Goal: Transaction & Acquisition: Purchase product/service

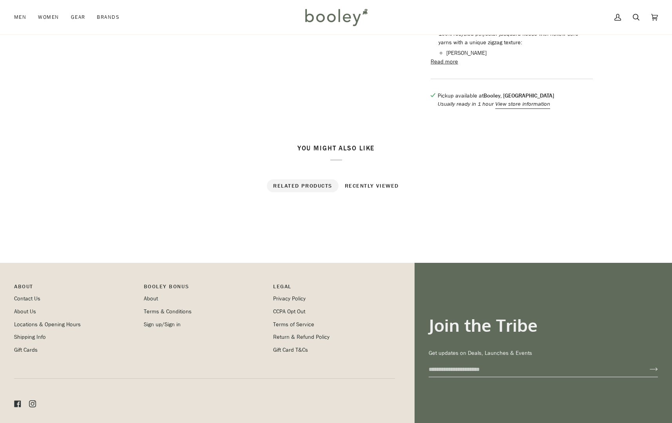
scroll to position [354, 0]
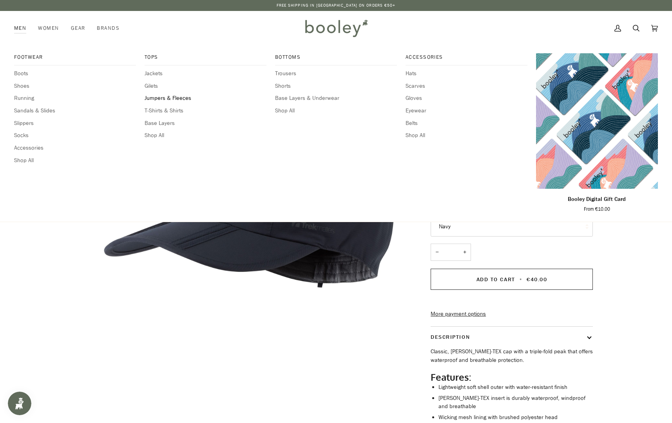
click at [159, 98] on span "Jumpers & Fleeces" at bounding box center [206, 98] width 122 height 9
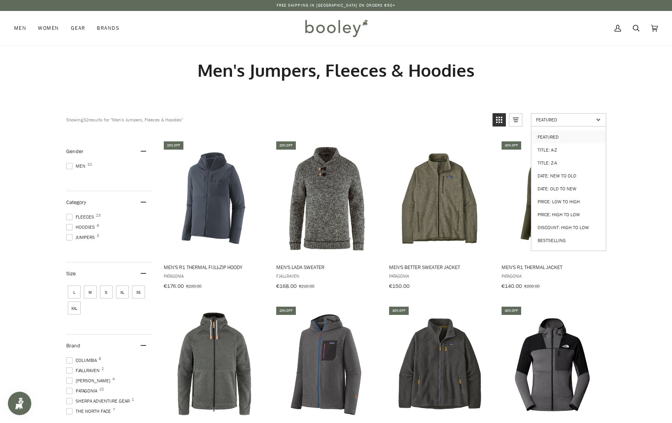
click at [591, 121] on span "Featured" at bounding box center [565, 119] width 58 height 7
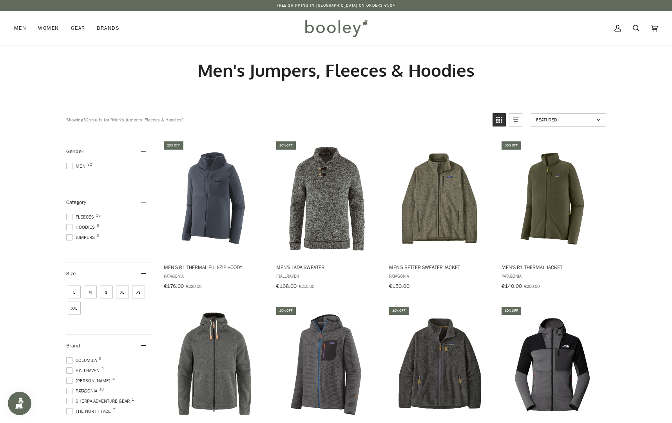
click at [591, 121] on span "Featured" at bounding box center [565, 119] width 58 height 7
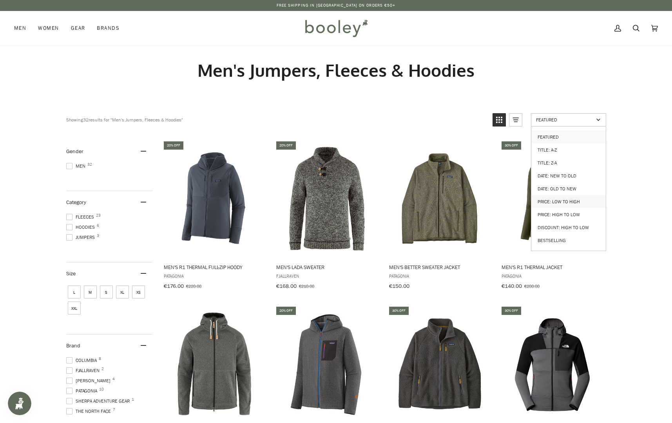
click at [570, 199] on link "Price: Low to High" at bounding box center [569, 201] width 74 height 13
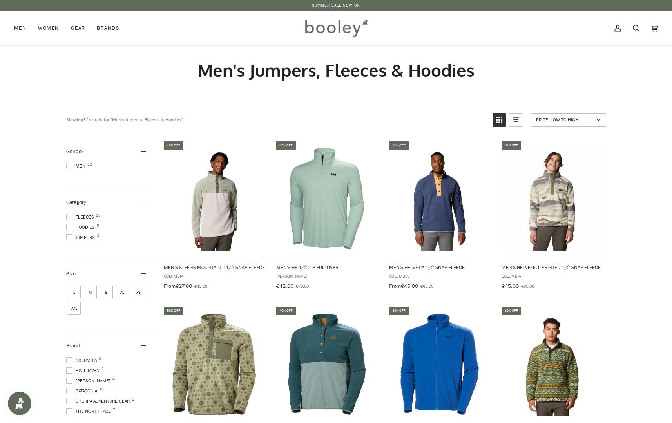
click at [105, 295] on span "S" at bounding box center [106, 292] width 13 height 13
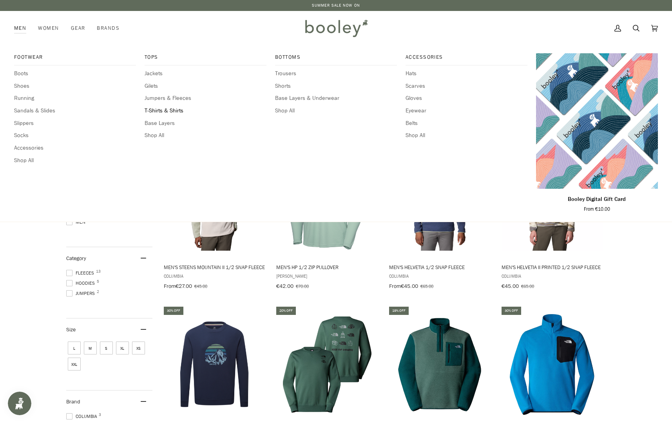
click at [156, 114] on span "T-Shirts & Shirts" at bounding box center [206, 111] width 122 height 9
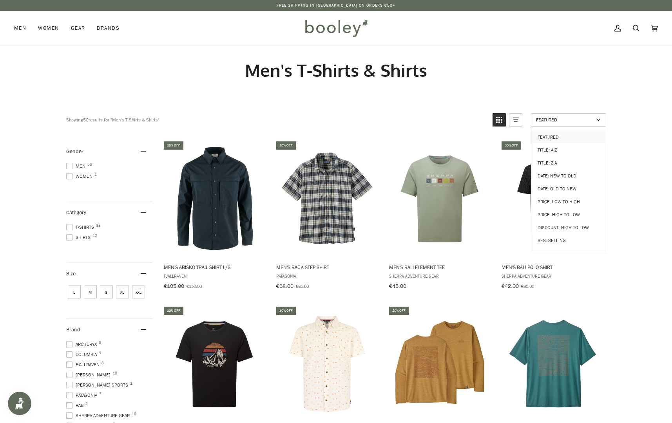
click at [581, 119] on span "Featured" at bounding box center [565, 119] width 58 height 7
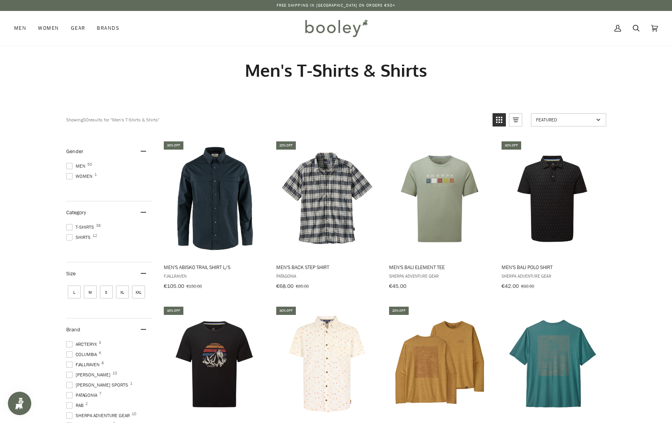
click at [581, 119] on span "Featured" at bounding box center [565, 119] width 58 height 7
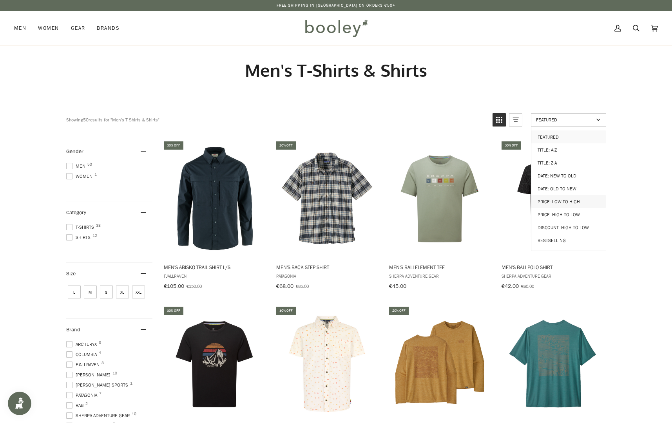
click at [571, 195] on link "Price: Low to High" at bounding box center [569, 201] width 74 height 13
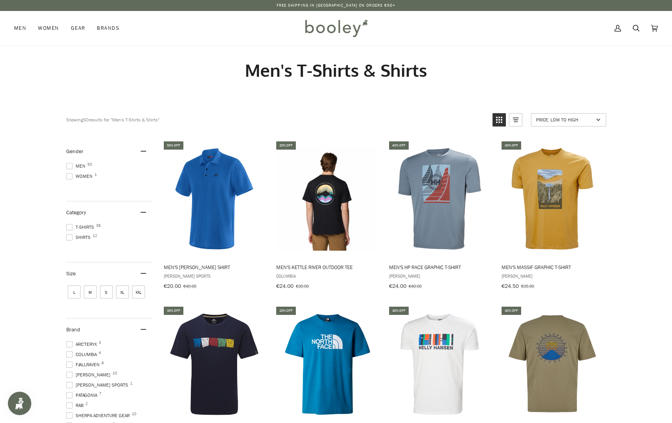
click at [103, 294] on span "S" at bounding box center [106, 292] width 13 height 13
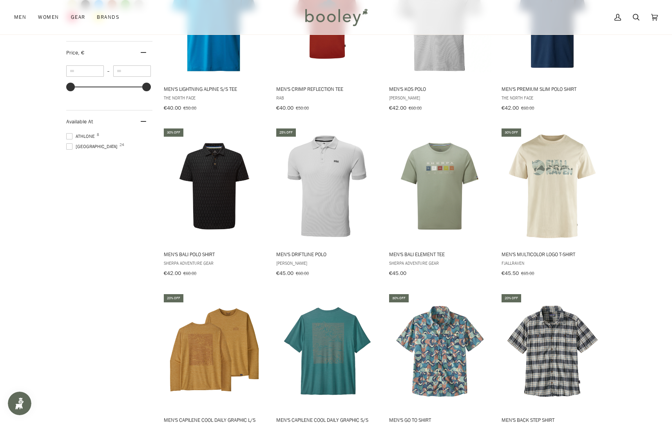
scroll to position [549, 0]
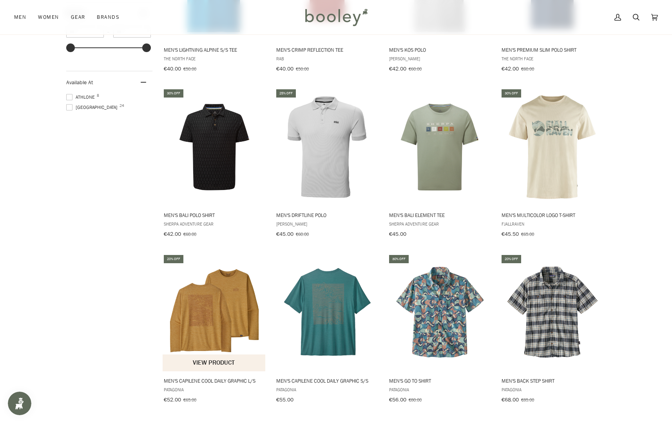
click at [196, 316] on img "Men's Capilene Cool Daily Graphic L/S" at bounding box center [215, 313] width 104 height 104
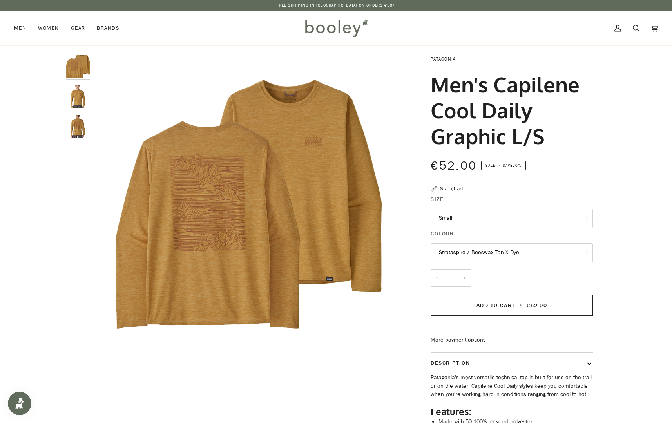
click at [494, 253] on button "Strataspire / Beeswax Tan X-Dye" at bounding box center [512, 252] width 162 height 19
click at [83, 101] on img "Patagonia Men's Capilene Cool Daily Graphic L/S Strataspire / Beeswax Tan X-Dye…" at bounding box center [78, 97] width 24 height 24
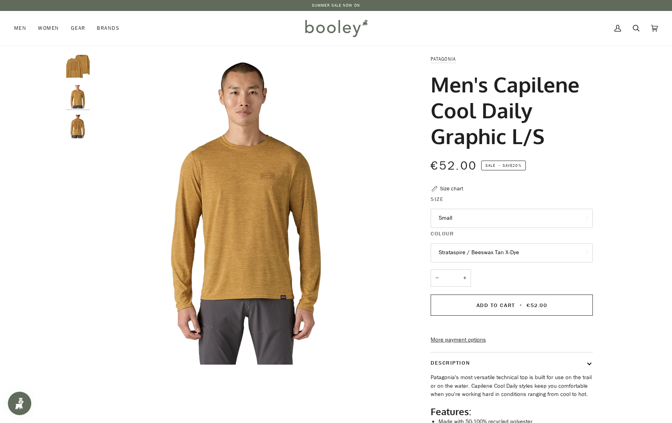
click at [79, 131] on img "Patagonia Men's Capilene Cool Daily Graphic L/S Strataspire / Beeswax Tan X-Dye…" at bounding box center [78, 127] width 24 height 24
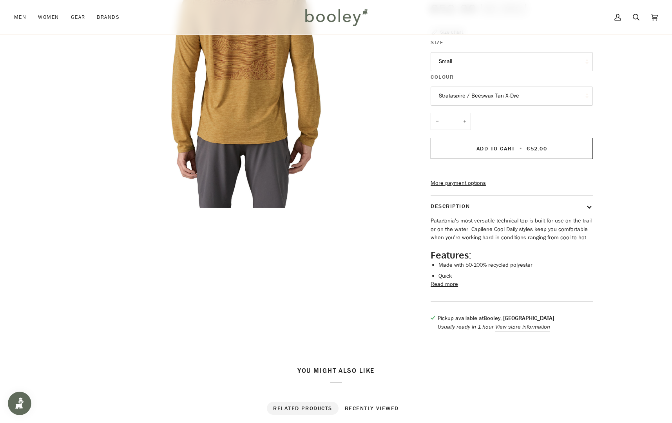
scroll to position [196, 0]
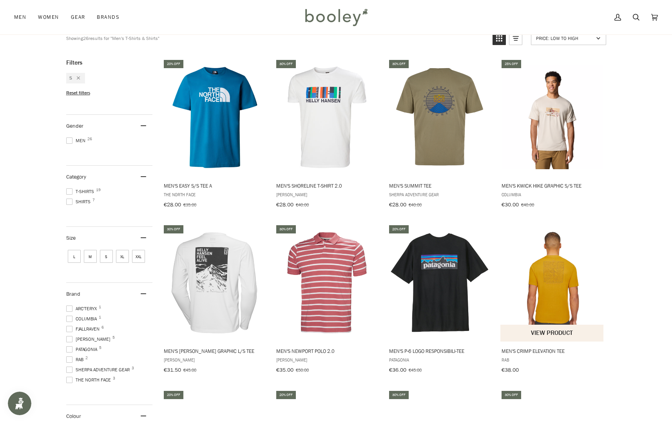
scroll to position [3, 0]
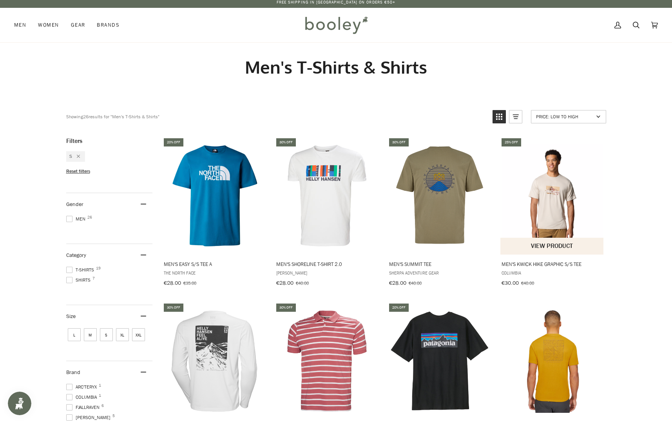
click at [548, 211] on img "Men's Kwick Hike Graphic S/S Tee" at bounding box center [553, 196] width 104 height 104
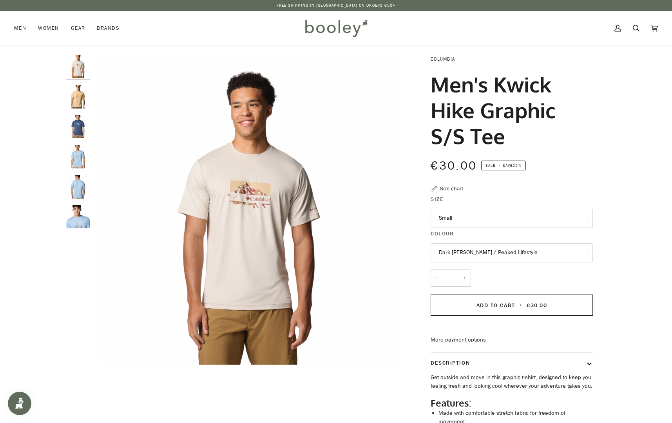
click at [486, 251] on button "Dark [PERSON_NAME] / Peaked Lifestyle" at bounding box center [512, 252] width 162 height 19
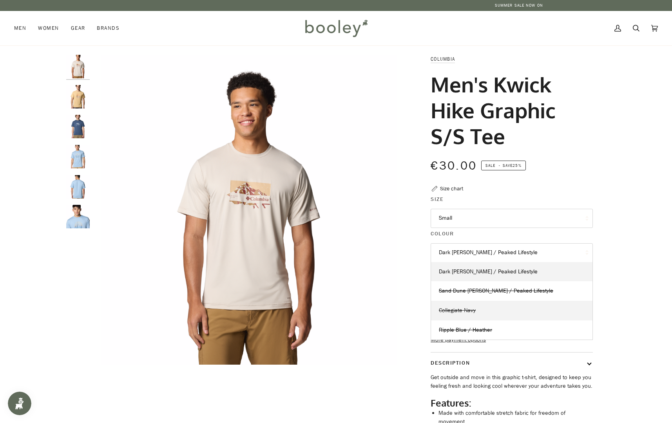
click at [462, 314] on span "Collegiate Navy" at bounding box center [457, 310] width 37 height 7
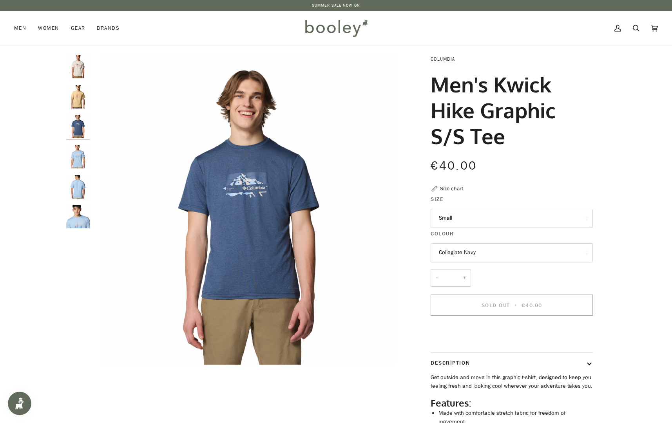
click at [491, 254] on button "Collegiate Navy" at bounding box center [512, 252] width 162 height 19
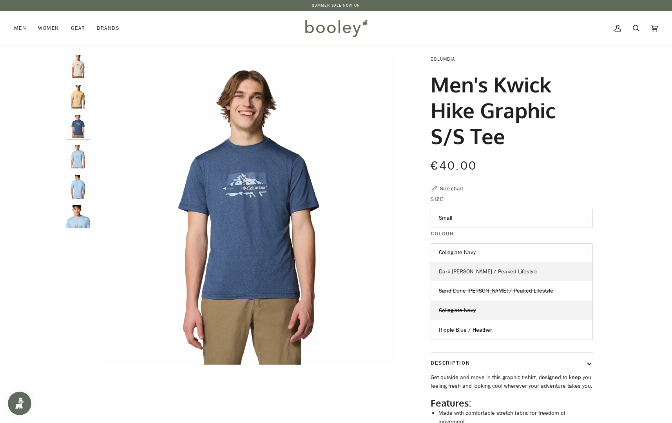
click at [478, 272] on span "Dark Stone Heather / Peaked Lifestyle" at bounding box center [488, 271] width 99 height 7
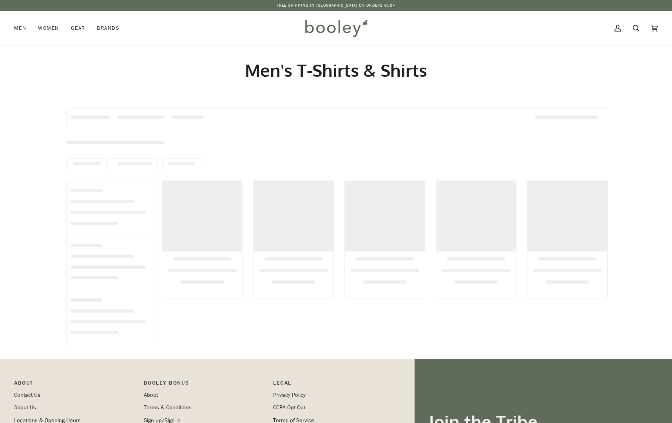
scroll to position [3, 0]
